Goal: Task Accomplishment & Management: Manage account settings

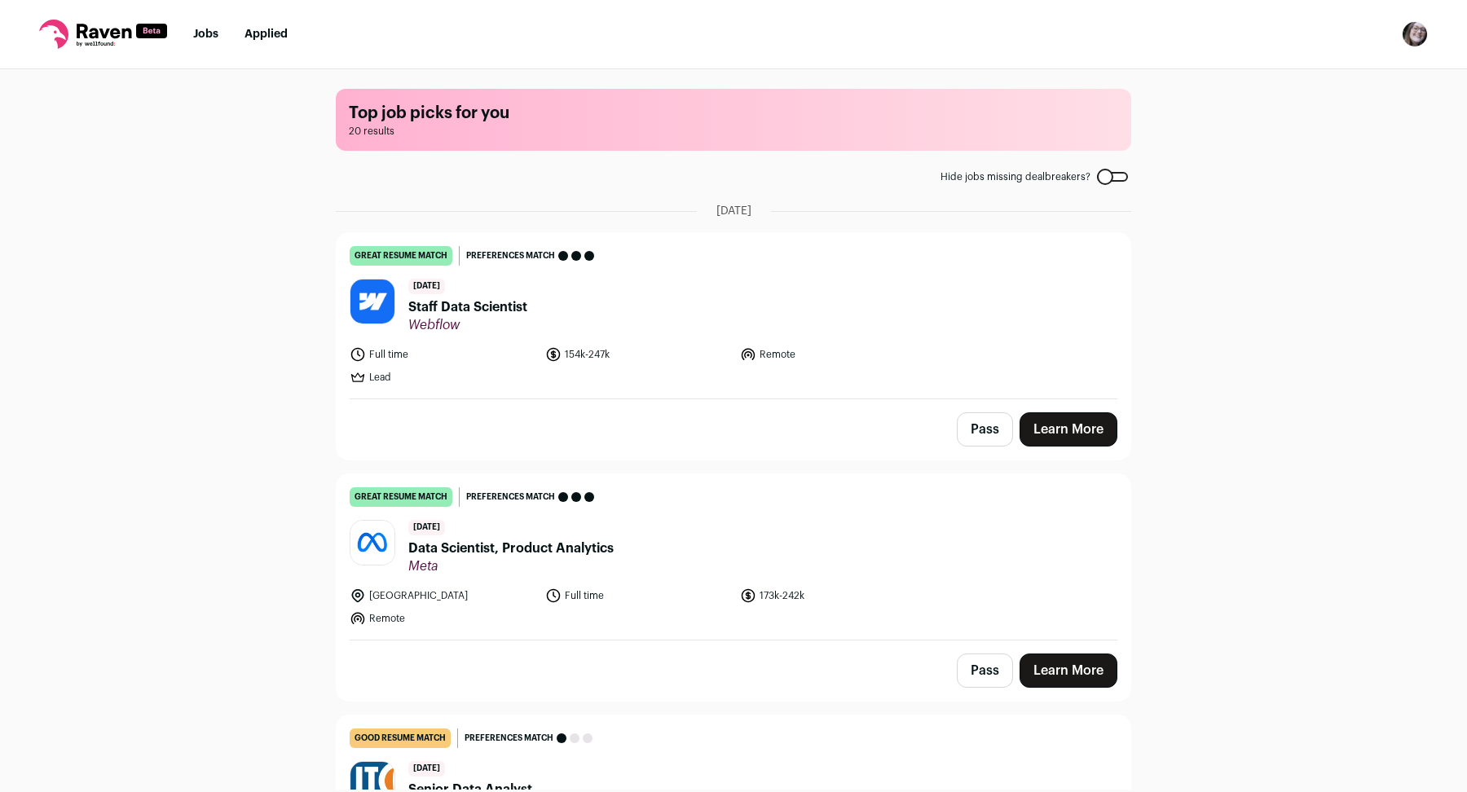
click at [1400, 35] on nav "Jobs Applied Settings Notifications Preferences Resume FAQs Logout" at bounding box center [733, 34] width 1467 height 69
click at [1414, 37] on img "Open dropdown" at bounding box center [1415, 34] width 26 height 26
click at [1322, 80] on link "Settings" at bounding box center [1337, 75] width 180 height 39
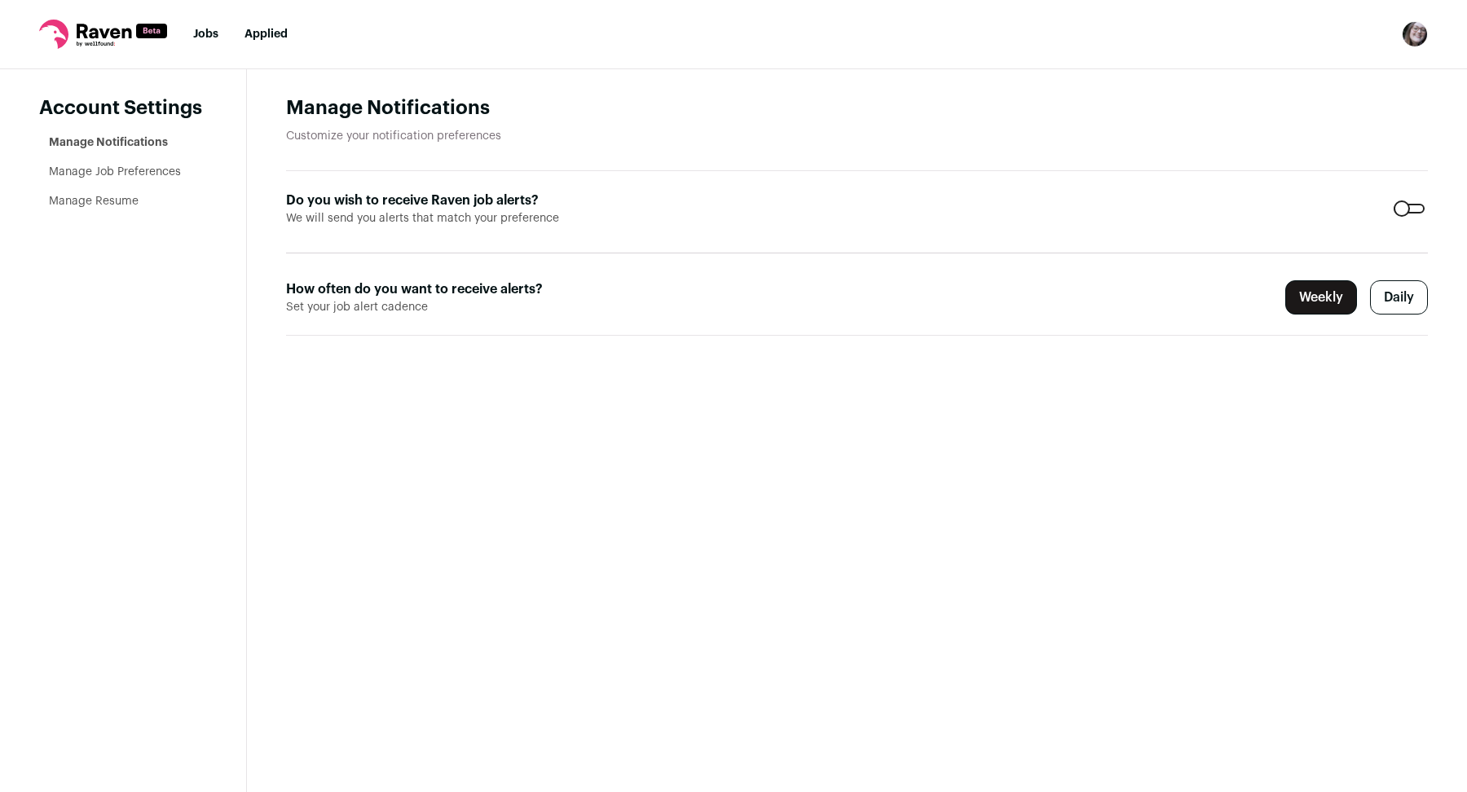
click at [76, 179] on ul "Manage Notifications Manage Job Preferences Manage Resume" at bounding box center [128, 171] width 158 height 75
click at [73, 172] on link "Manage Job Preferences" at bounding box center [115, 171] width 132 height 11
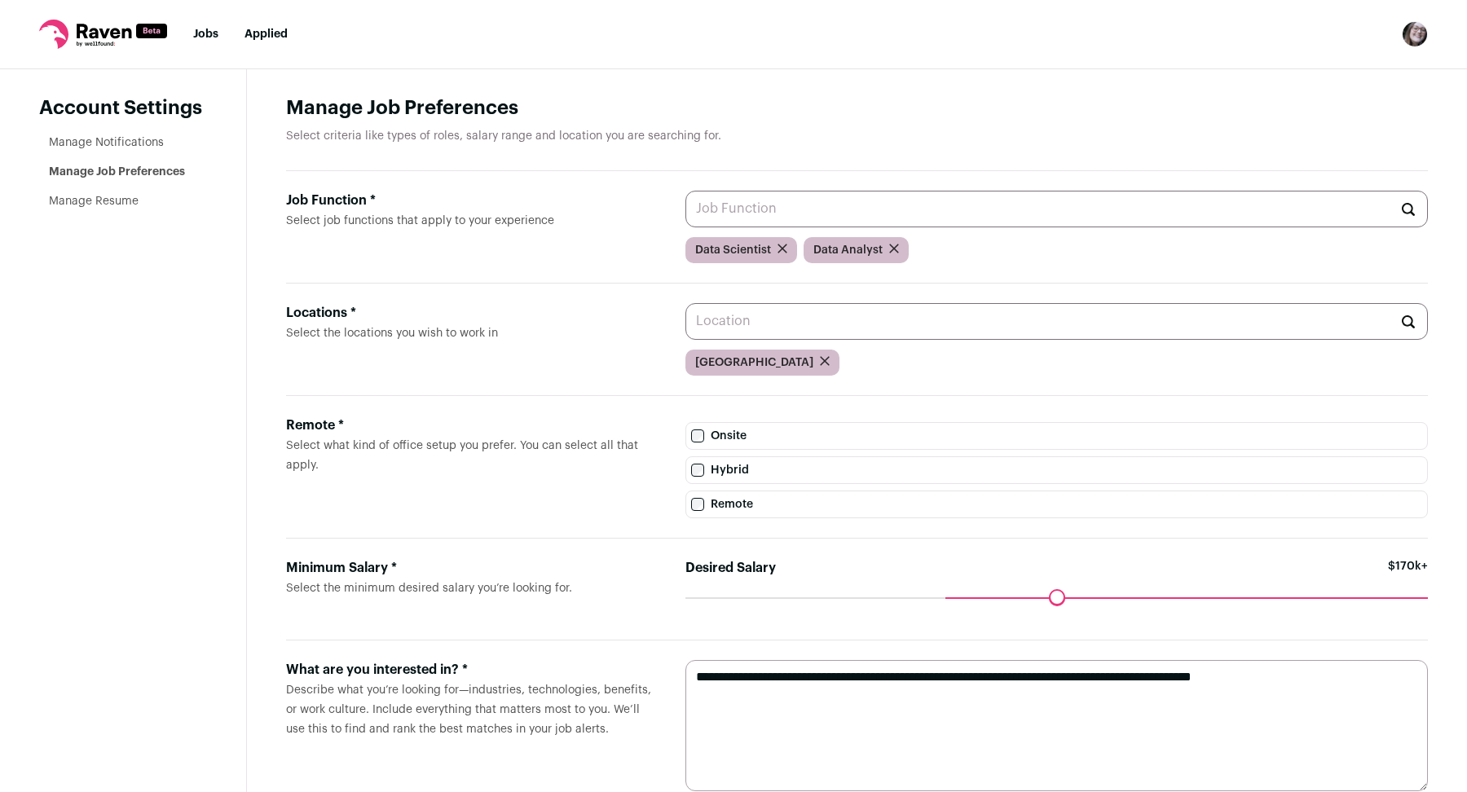
scroll to position [40, 0]
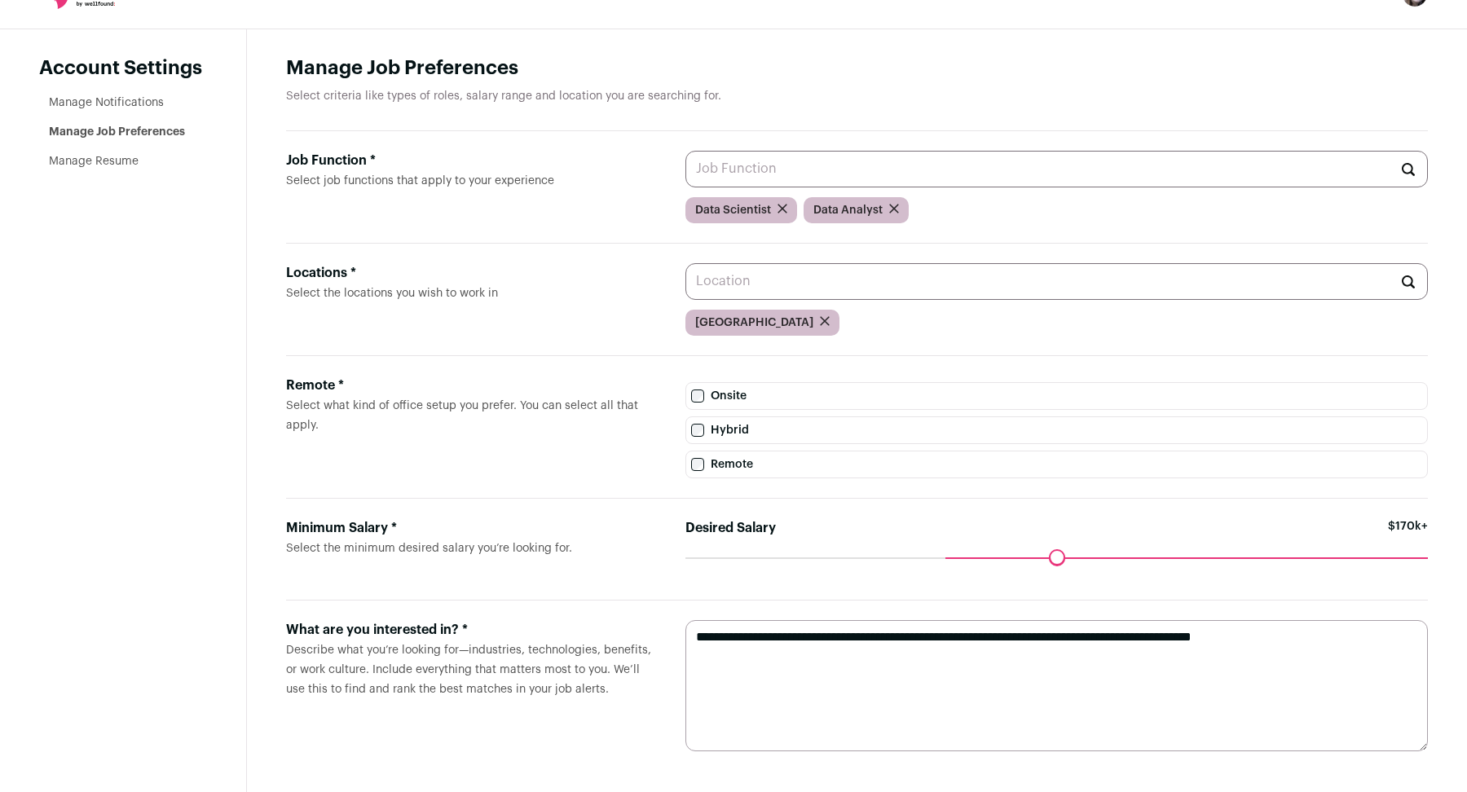
click at [79, 166] on li "Manage Resume" at bounding box center [128, 161] width 158 height 16
click at [77, 161] on link "Manage Resume" at bounding box center [94, 161] width 90 height 11
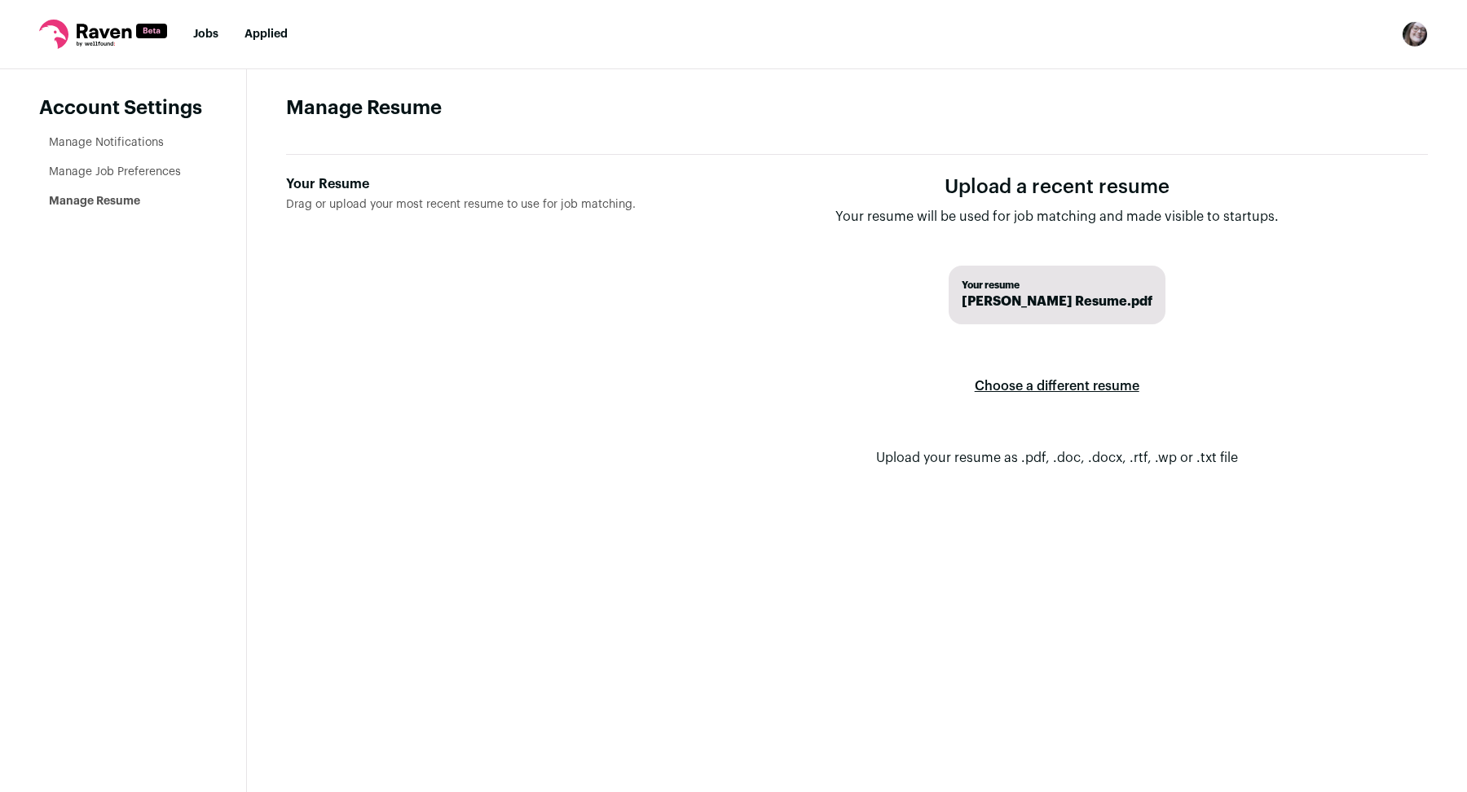
click at [1144, 296] on span "[PERSON_NAME] Resume.pdf" at bounding box center [1057, 302] width 191 height 20
click at [1076, 383] on label "Choose a different resume" at bounding box center [1057, 386] width 165 height 46
click at [0, 0] on input "Your Resume Drag or upload your most recent resume to use for job matching." at bounding box center [0, 0] width 0 height 0
click at [211, 39] on link "Jobs" at bounding box center [205, 34] width 25 height 11
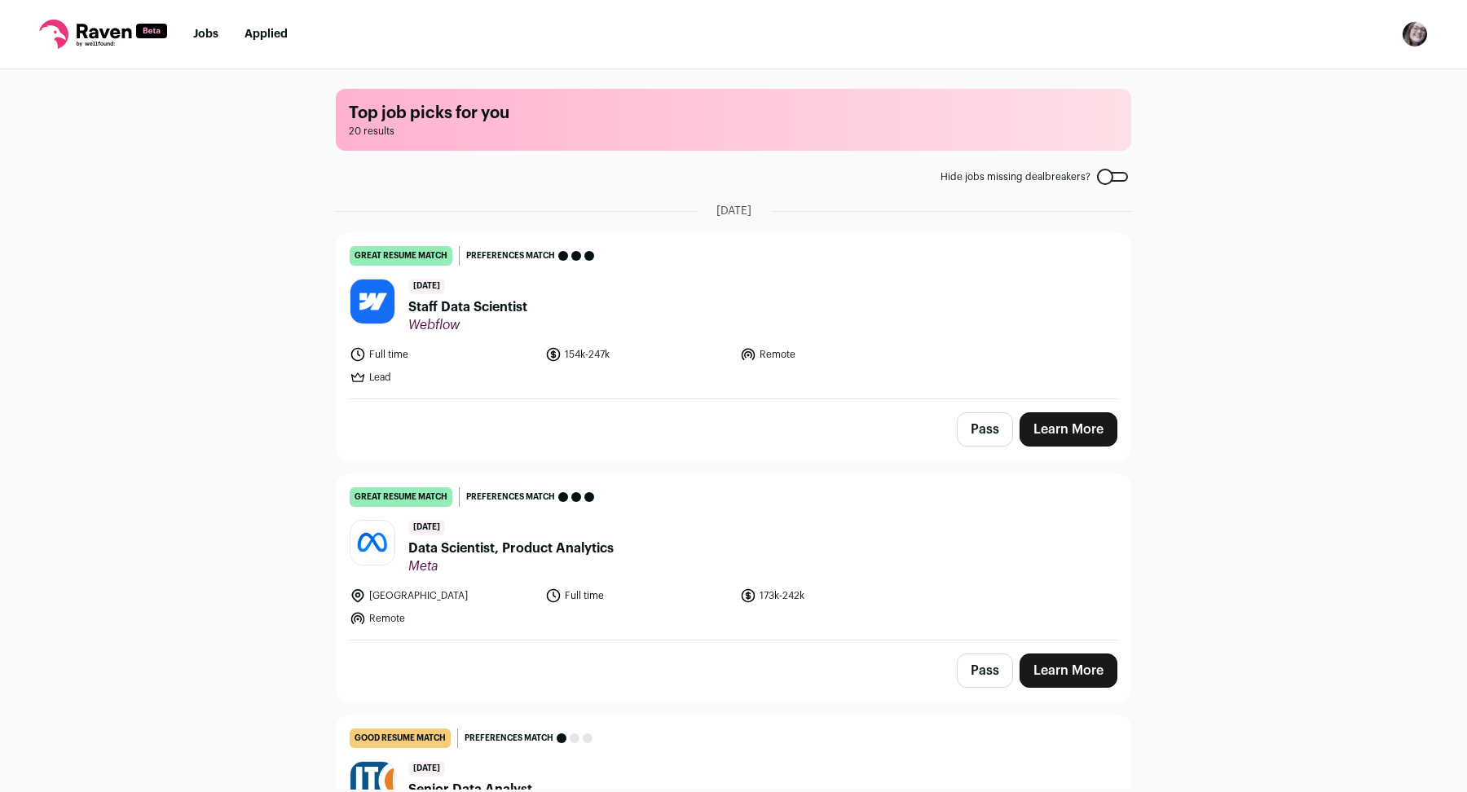
click at [717, 570] on header "[DATE] Data Scientist, Product Analytics Meta" at bounding box center [734, 547] width 768 height 55
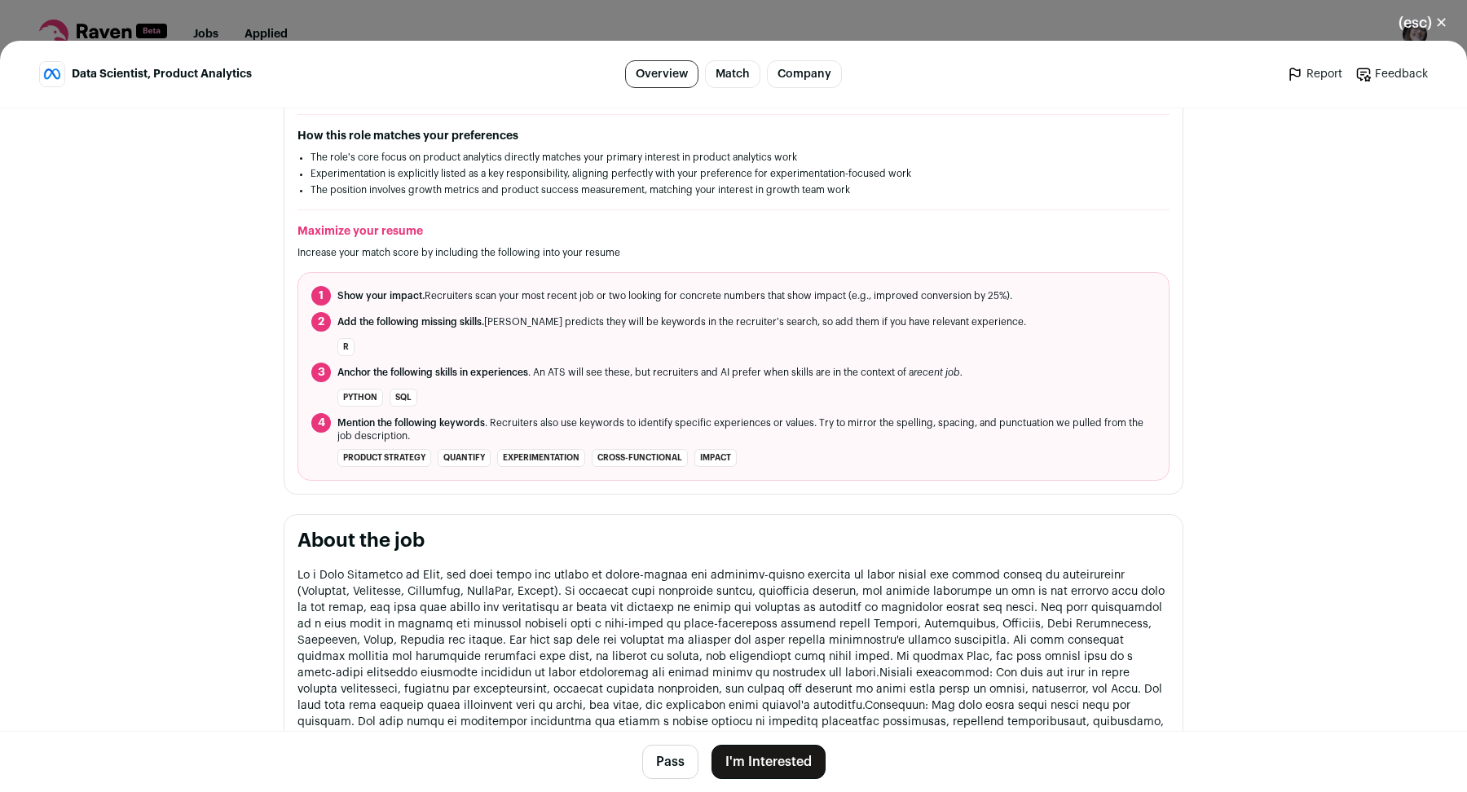
scroll to position [494, 0]
click at [758, 773] on button "I'm Interested" at bounding box center [768, 762] width 114 height 34
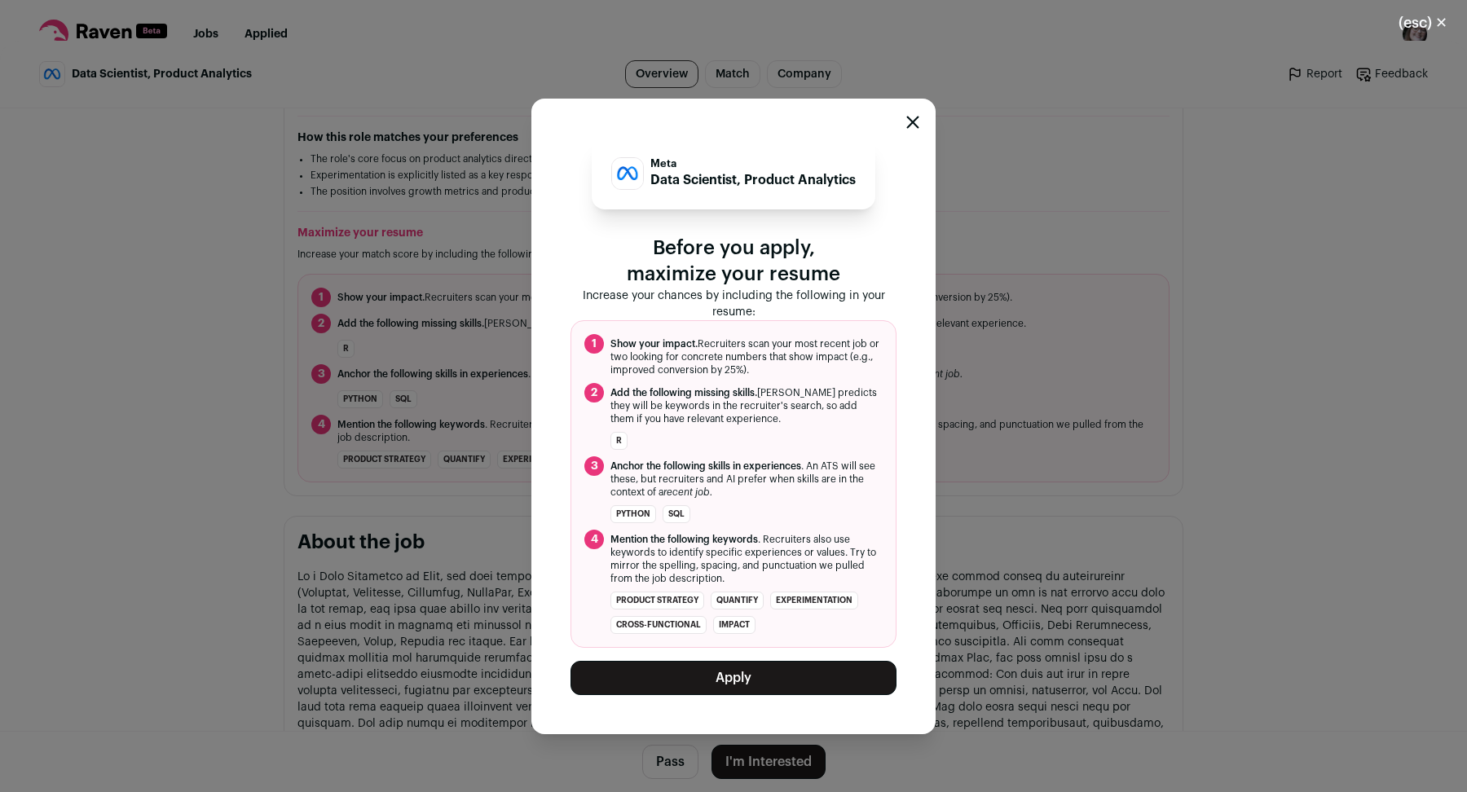
click at [757, 671] on button "Apply" at bounding box center [733, 678] width 326 height 34
